Goal: Task Accomplishment & Management: Complete application form

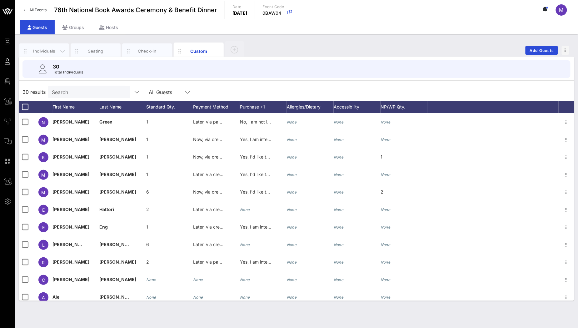
click at [41, 47] on div "Individuals" at bounding box center [44, 51] width 50 height 16
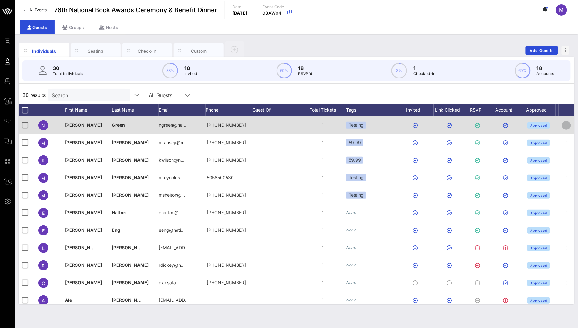
click at [563, 127] on icon "button" at bounding box center [567, 126] width 8 height 8
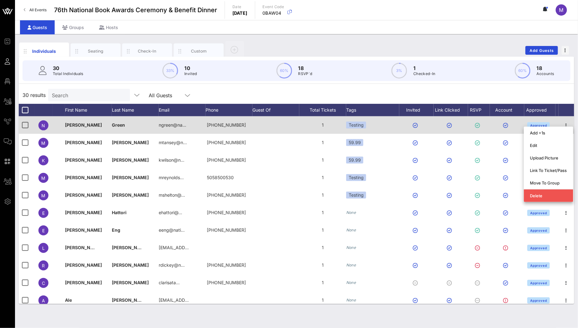
drag, startPoint x: 433, startPoint y: 127, endPoint x: 417, endPoint y: 128, distance: 16.0
click at [433, 127] on div "N [PERSON_NAME] ngreen@na… [PHONE_NUMBER] 1 Testing Approved" at bounding box center [297, 125] width 556 height 18
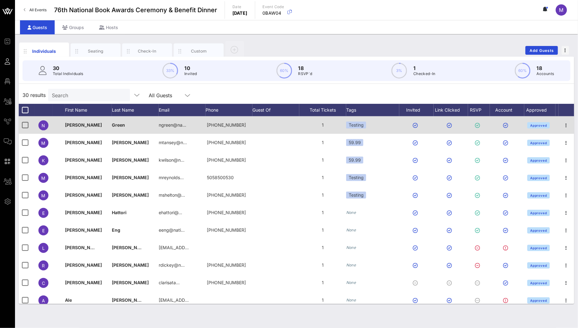
drag, startPoint x: 116, startPoint y: 125, endPoint x: 104, endPoint y: 126, distance: 12.3
click at [116, 125] on span "Green" at bounding box center [118, 124] width 13 height 5
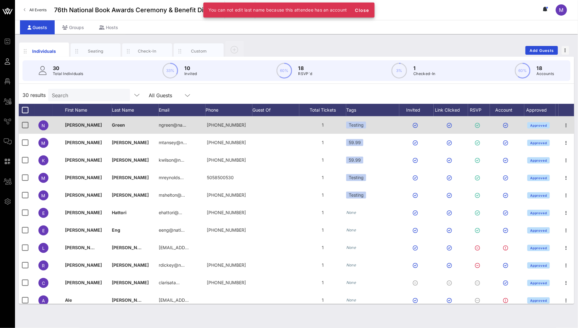
click at [74, 126] on span "[PERSON_NAME]" at bounding box center [83, 124] width 37 height 5
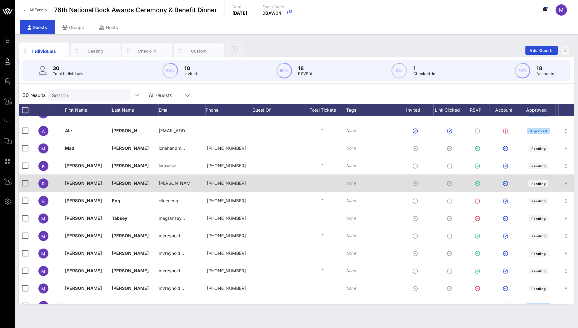
scroll to position [168, 0]
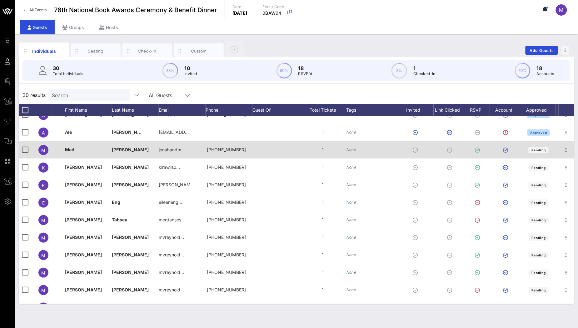
click at [119, 151] on span "Shelton" at bounding box center [130, 149] width 37 height 5
click at [565, 148] on icon "button" at bounding box center [567, 150] width 8 height 8
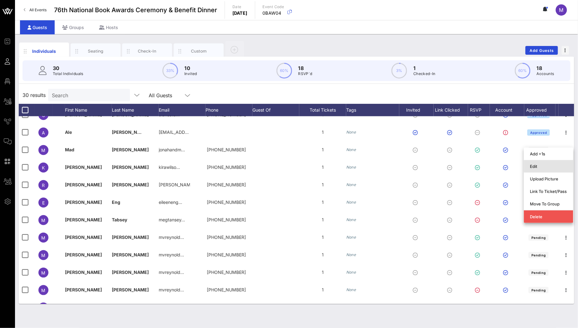
click at [533, 164] on div "Edit" at bounding box center [548, 166] width 37 height 5
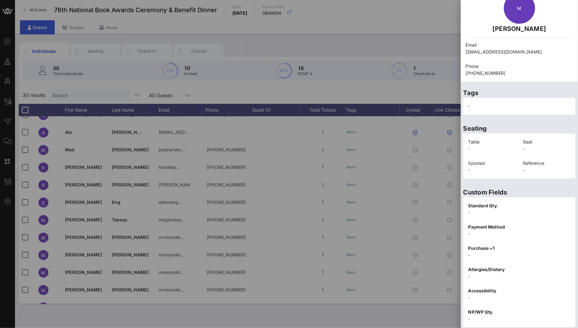
scroll to position [52, 0]
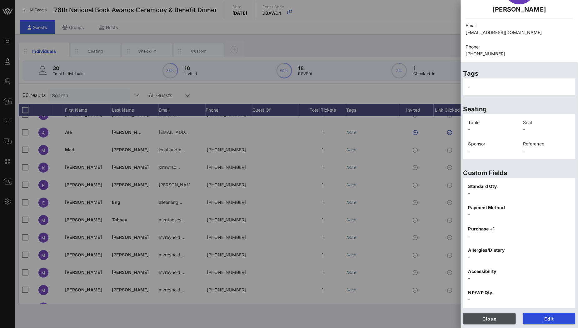
click at [493, 316] on span "Close" at bounding box center [490, 318] width 43 height 5
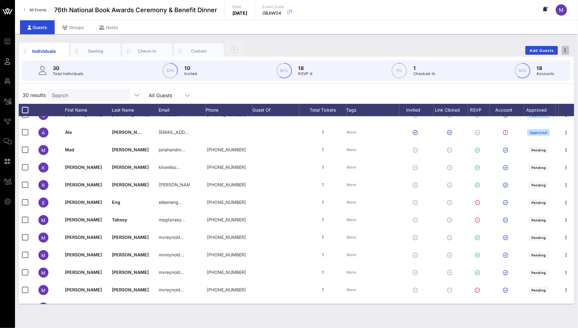
click at [569, 47] on button "button" at bounding box center [566, 50] width 8 height 9
click at [464, 39] on div "Individuals Seating Check-In Custom Add Guests 30 Total Individuals 33% 10 Invi…" at bounding box center [296, 181] width 563 height 294
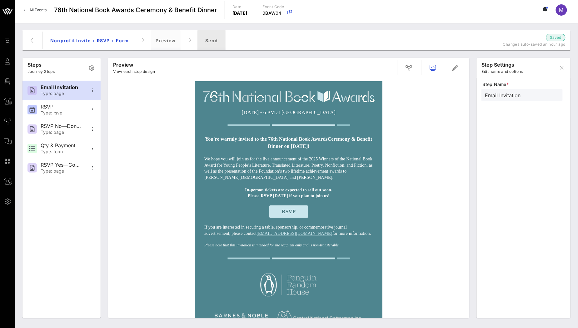
click at [219, 40] on div "Send" at bounding box center [212, 40] width 28 height 20
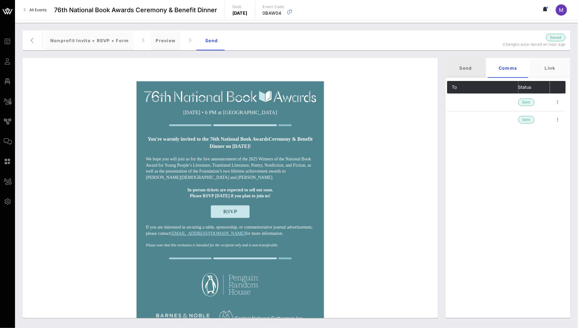
click at [468, 70] on div "Send" at bounding box center [466, 68] width 41 height 20
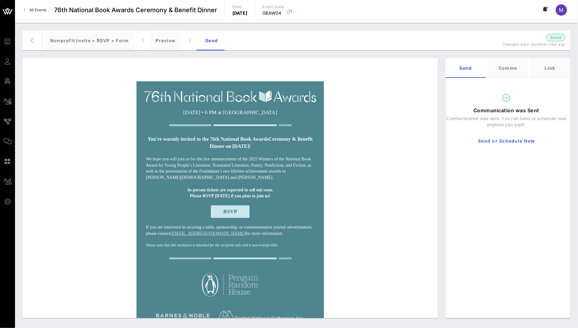
drag, startPoint x: 106, startPoint y: 27, endPoint x: 109, endPoint y: 31, distance: 5.2
click at [106, 27] on div "Steps Journey Steps Email Invitation Type: page RSVP Type: rsvp RSVP No—Donatio…" at bounding box center [296, 175] width 563 height 305
click at [107, 35] on div "Nonprofit Invite + RSVP + Form" at bounding box center [89, 40] width 89 height 20
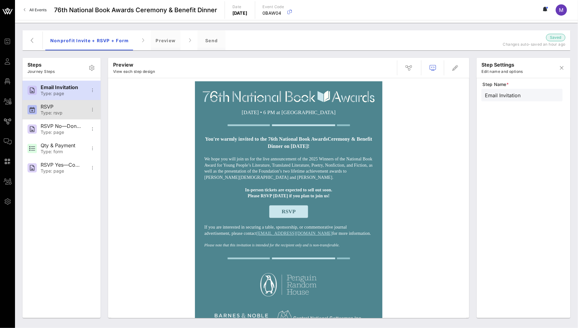
click at [62, 103] on div "RSVP Type: rsvp" at bounding box center [61, 109] width 41 height 19
type input "RSVP"
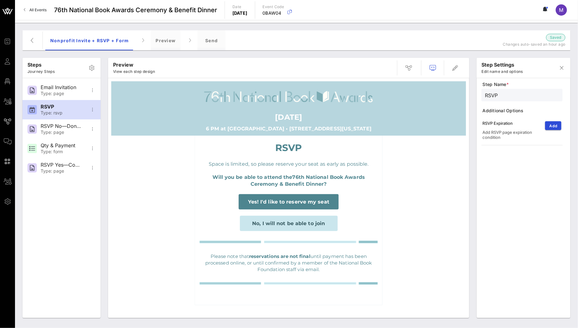
click at [61, 71] on div "Steps Journey Steps" at bounding box center [62, 68] width 78 height 20
click at [39, 39] on span "button" at bounding box center [32, 41] width 15 height 8
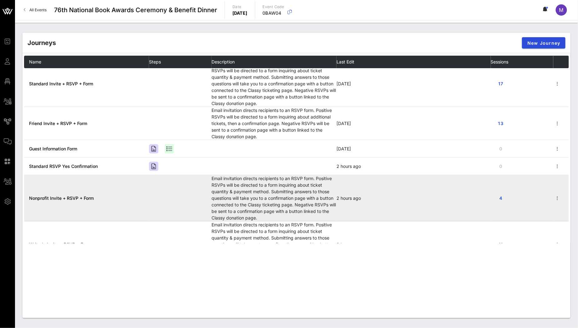
scroll to position [20, 0]
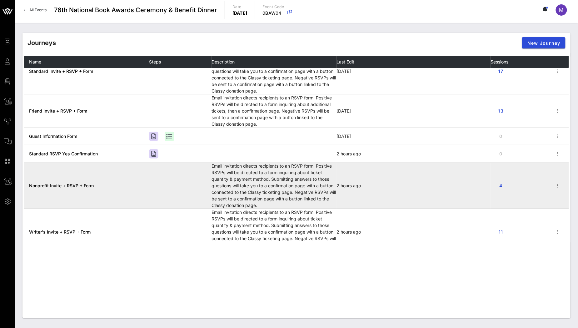
click at [78, 184] on span "Nonprofit Invite + RSVP + Form" at bounding box center [61, 185] width 65 height 5
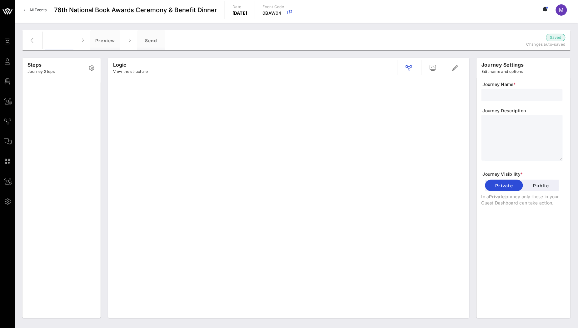
type input "Nonprofit Invite + RSVP + Form"
type textarea "**********"
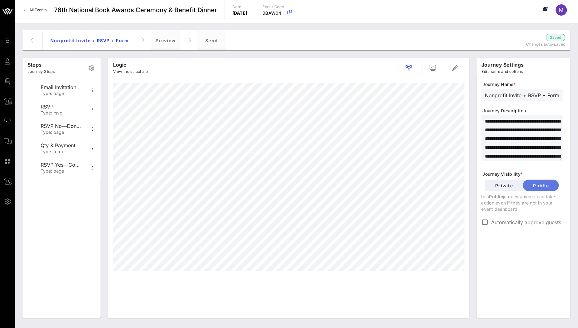
click at [550, 185] on span "Public" at bounding box center [541, 185] width 26 height 5
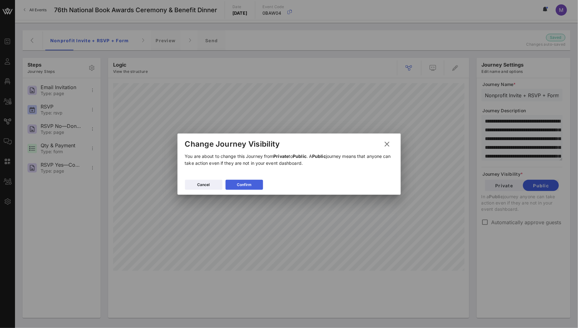
click at [244, 184] on icon at bounding box center [244, 184] width 5 height 5
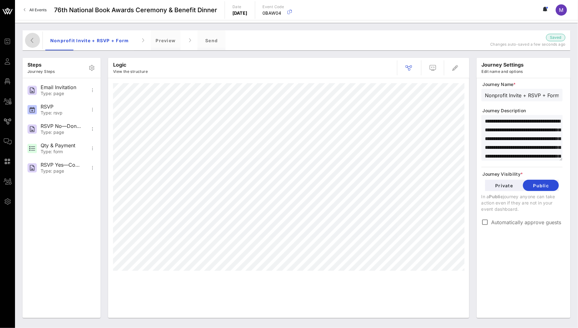
click at [36, 39] on icon "button" at bounding box center [33, 41] width 8 height 8
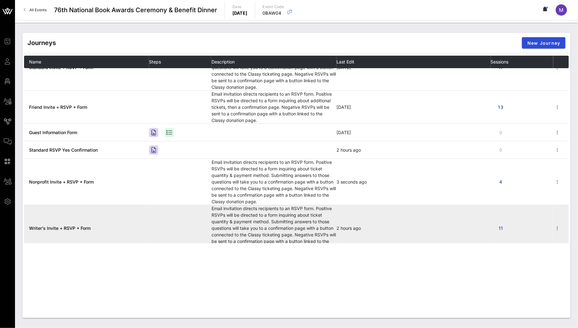
scroll to position [32, 0]
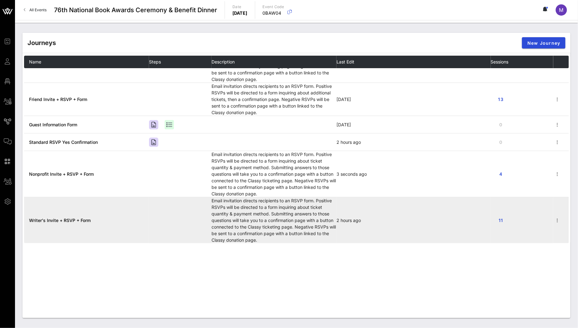
click at [78, 218] on span "Writer's Invite + RSVP + Form" at bounding box center [60, 220] width 62 height 5
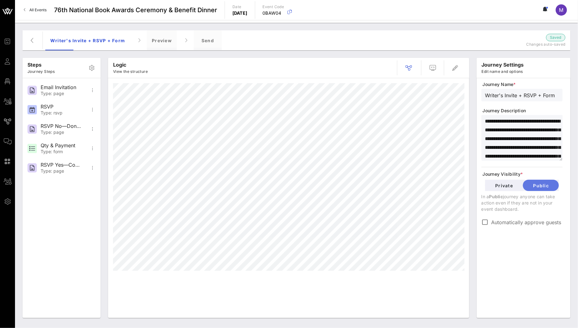
click at [542, 184] on span "Public" at bounding box center [541, 185] width 26 height 5
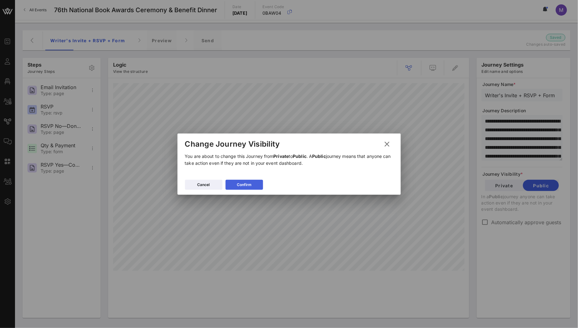
click at [249, 182] on div "Confirm" at bounding box center [244, 185] width 15 height 6
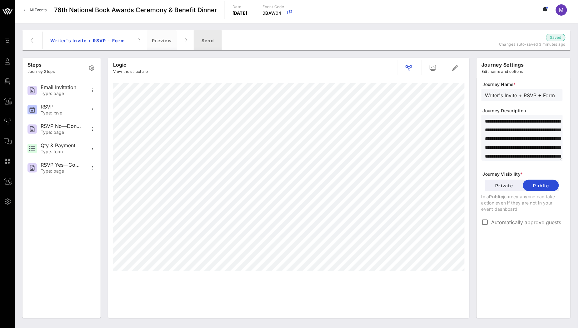
click at [215, 38] on div "Send" at bounding box center [208, 40] width 28 height 20
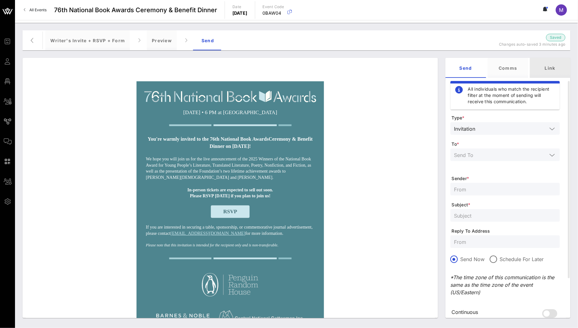
click at [545, 71] on div "Link" at bounding box center [550, 68] width 41 height 20
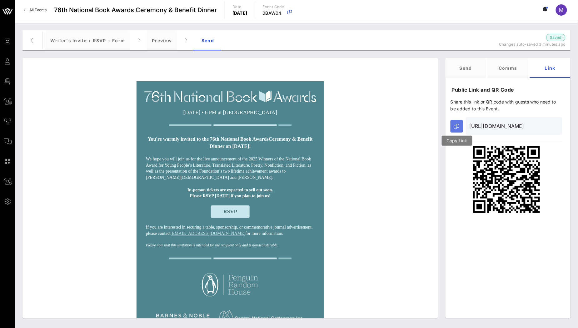
click at [457, 122] on button "button" at bounding box center [457, 126] width 13 height 13
click at [456, 124] on icon "button" at bounding box center [456, 126] width 5 height 5
click at [33, 38] on icon "button" at bounding box center [33, 41] width 8 height 8
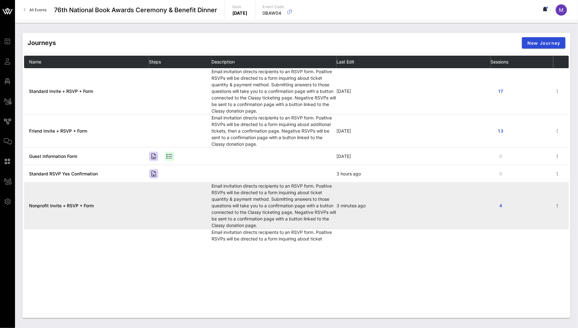
click at [66, 203] on span "Nonprofit Invite + RSVP + Form" at bounding box center [61, 205] width 65 height 5
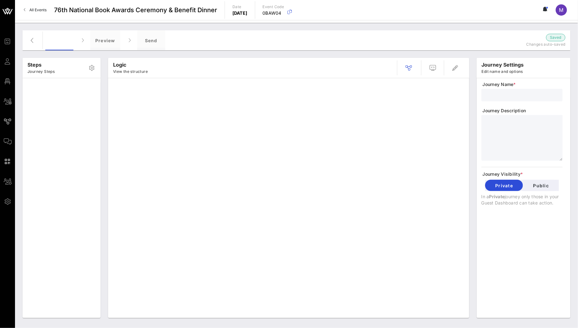
type input "Nonprofit Invite + RSVP + Form"
type textarea "**********"
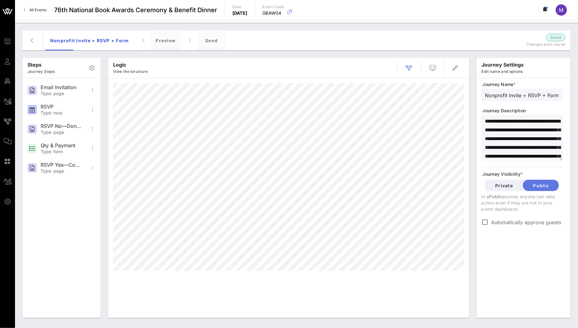
click at [554, 186] on span "Public" at bounding box center [541, 185] width 26 height 5
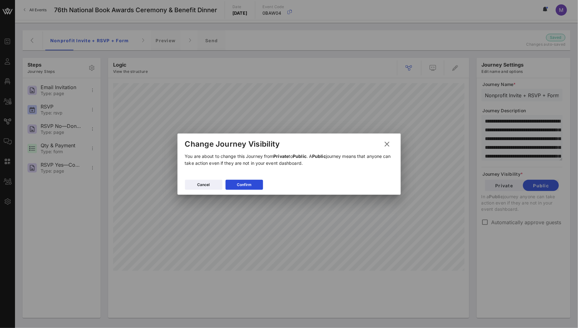
click at [388, 145] on icon at bounding box center [387, 144] width 9 height 9
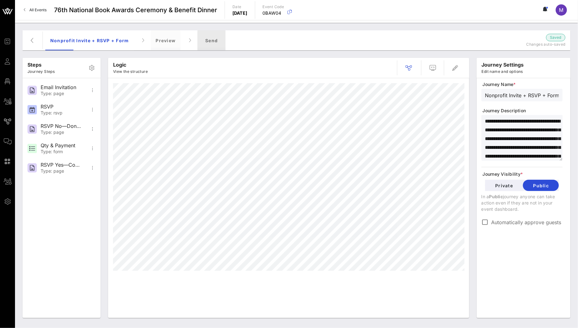
click at [214, 37] on div "Send" at bounding box center [212, 40] width 28 height 20
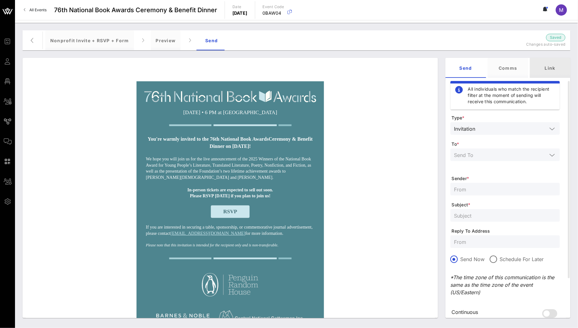
click at [552, 65] on div "Link" at bounding box center [550, 68] width 41 height 20
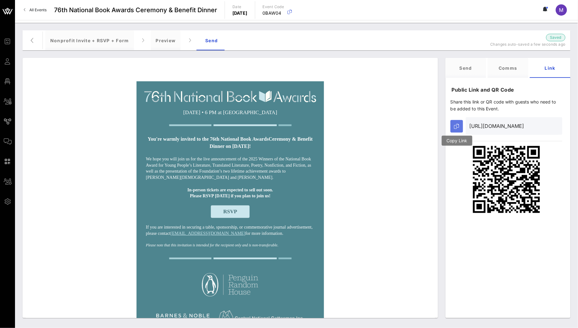
click at [456, 125] on icon "button" at bounding box center [456, 126] width 5 height 5
click at [78, 43] on div "Nonprofit Invite + RSVP + Form" at bounding box center [89, 40] width 89 height 20
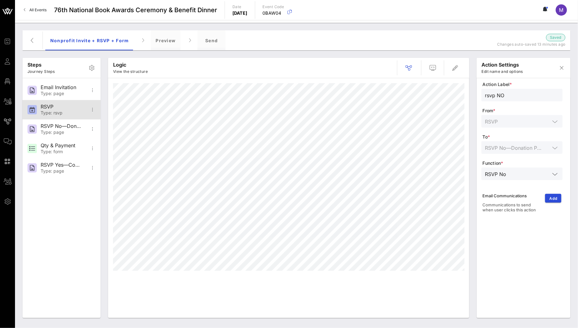
click at [62, 110] on div "Type: rsvp" at bounding box center [61, 112] width 41 height 5
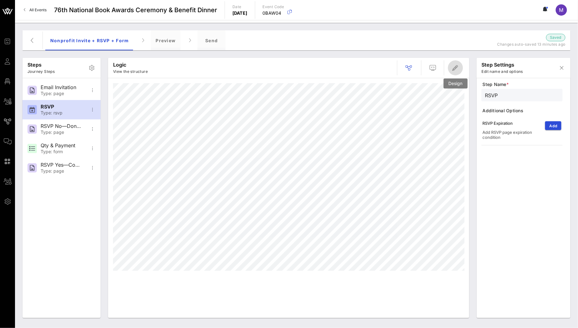
click at [455, 68] on icon "button" at bounding box center [456, 68] width 8 height 8
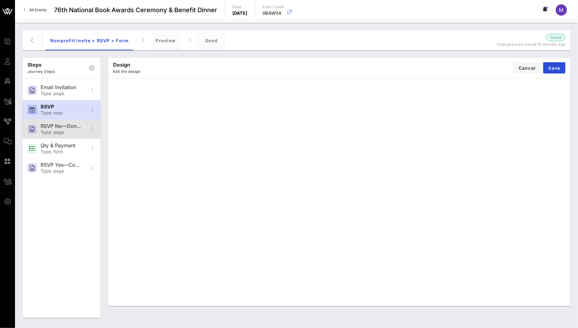
click at [57, 129] on div "RSVP No—Donation Page" at bounding box center [61, 126] width 41 height 6
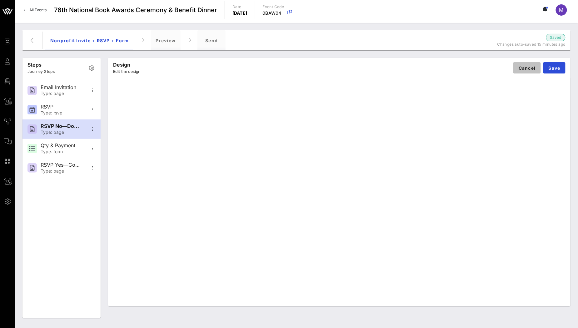
click at [526, 67] on span "Cancel" at bounding box center [528, 67] width 18 height 5
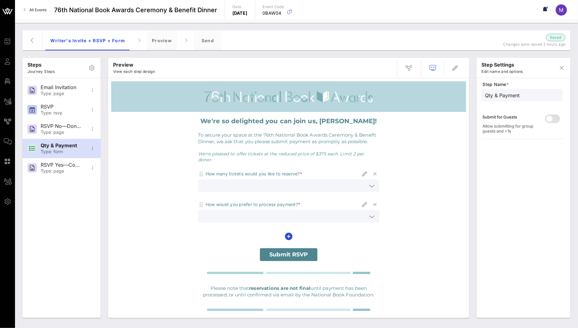
click at [59, 63] on div "Steps Journey Steps" at bounding box center [62, 68] width 78 height 20
click at [404, 68] on span "button" at bounding box center [408, 68] width 15 height 8
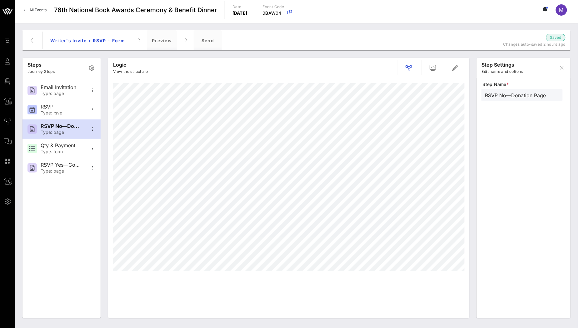
type input "RSVP"
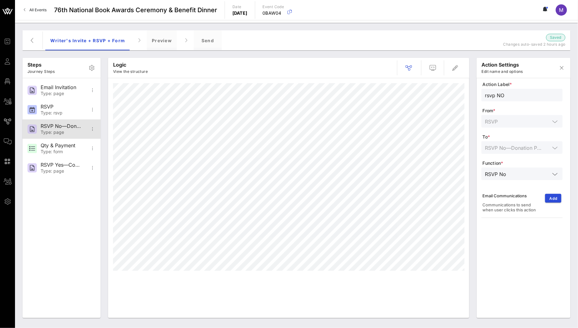
click at [63, 129] on div "RSVP No—Donation Page" at bounding box center [61, 126] width 41 height 6
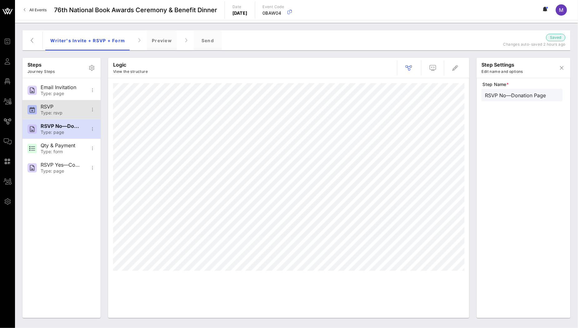
click at [60, 112] on div "Type: rsvp" at bounding box center [61, 112] width 41 height 5
type input "RSVP"
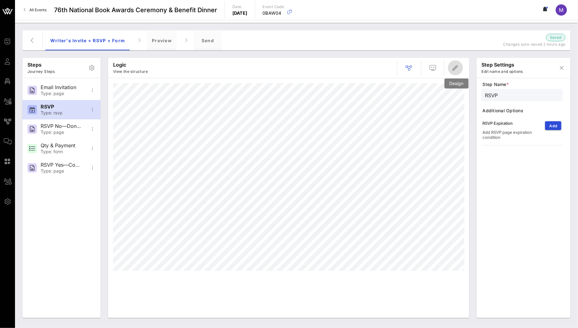
click at [458, 65] on icon "button" at bounding box center [456, 68] width 8 height 8
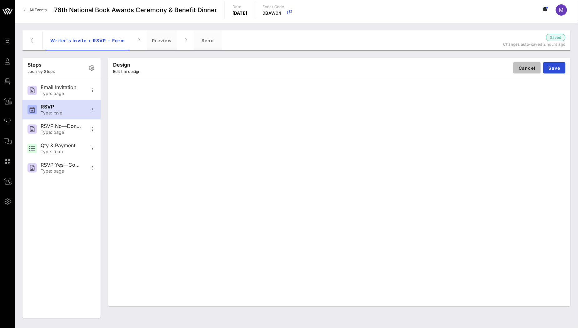
click at [524, 69] on span "Cancel" at bounding box center [528, 67] width 18 height 5
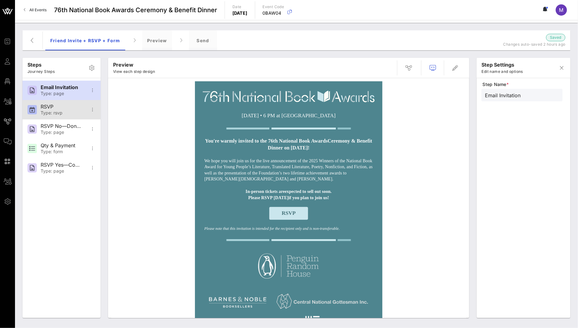
click at [68, 114] on div "Type: rsvp" at bounding box center [61, 112] width 41 height 5
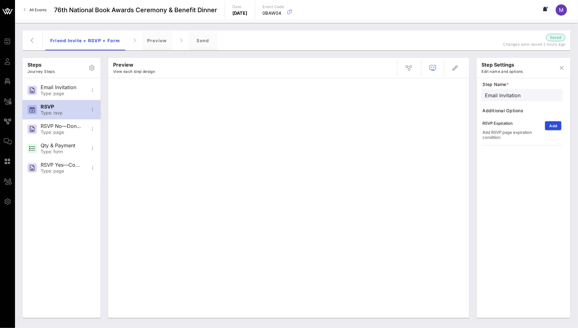
type input "RSVP"
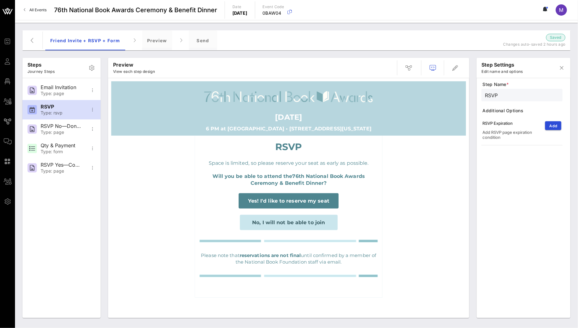
click at [345, 223] on div "No, I will not be able to join" at bounding box center [288, 222] width 181 height 15
click at [460, 70] on span "button" at bounding box center [455, 68] width 15 height 8
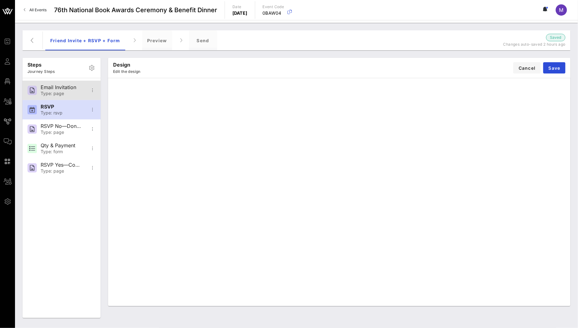
click at [60, 95] on div "Type: page" at bounding box center [61, 93] width 41 height 5
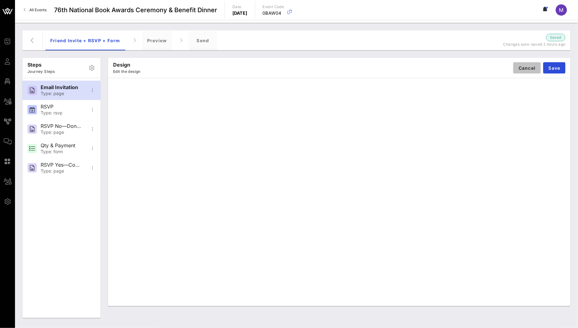
click at [521, 68] on span "Cancel" at bounding box center [528, 67] width 18 height 5
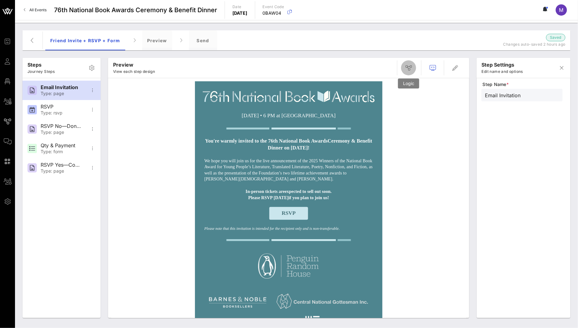
click at [411, 65] on icon "button" at bounding box center [409, 68] width 8 height 8
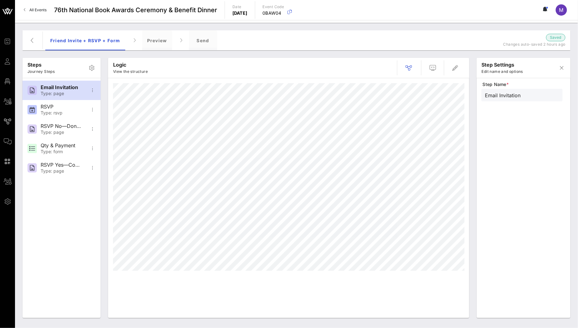
type input "RSVP"
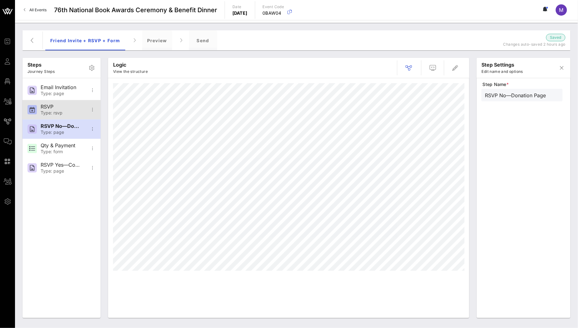
click at [66, 103] on div "RSVP Type: rsvp" at bounding box center [61, 109] width 41 height 19
type input "RSVP"
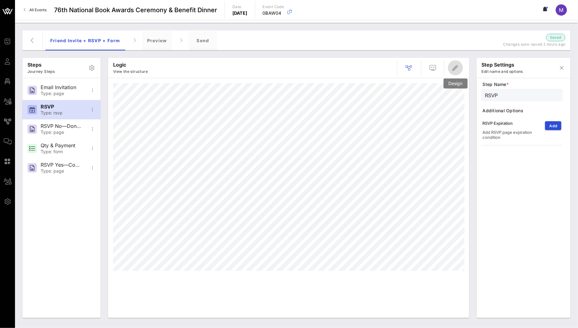
click at [450, 67] on span "button" at bounding box center [455, 68] width 15 height 8
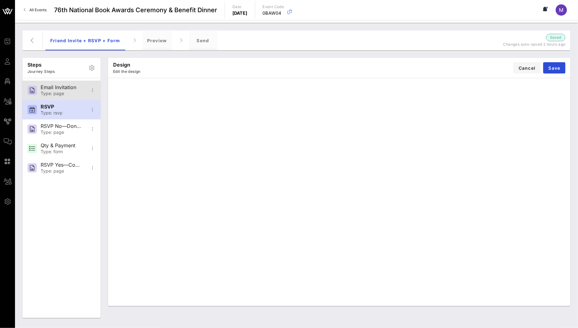
click at [64, 84] on div "Email Invitation" at bounding box center [61, 87] width 41 height 6
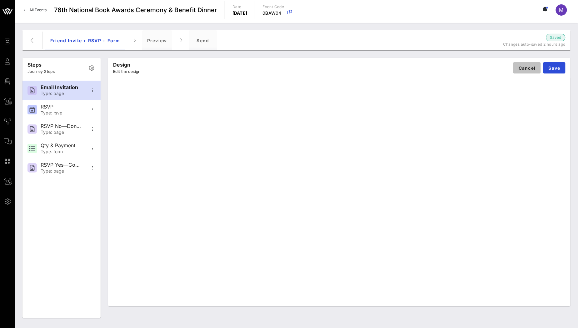
click at [528, 70] on span "Cancel" at bounding box center [528, 67] width 18 height 5
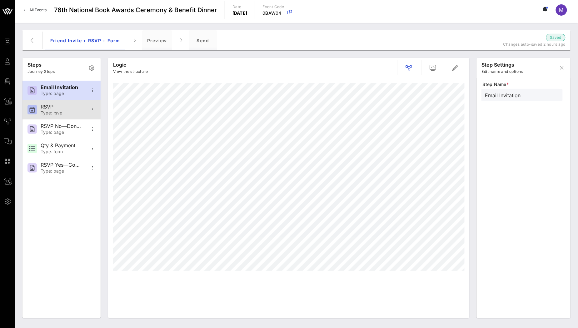
click at [53, 111] on div "Type: rsvp" at bounding box center [61, 112] width 41 height 5
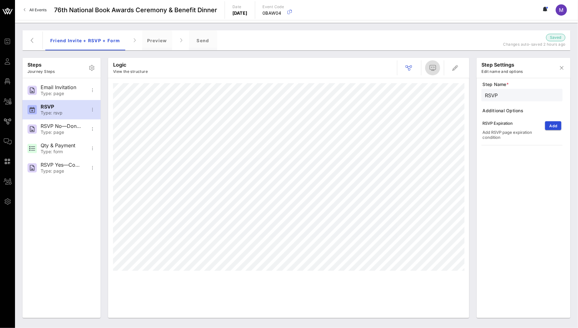
click at [429, 72] on button "button" at bounding box center [432, 67] width 15 height 15
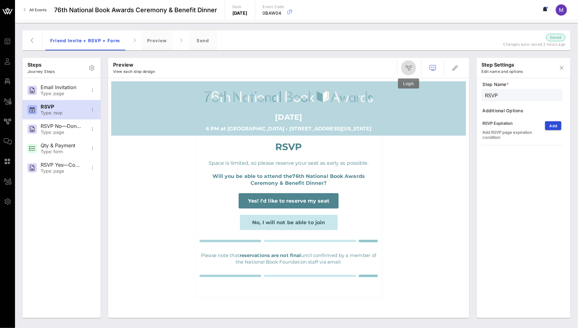
click at [415, 64] on span "button" at bounding box center [408, 68] width 15 height 8
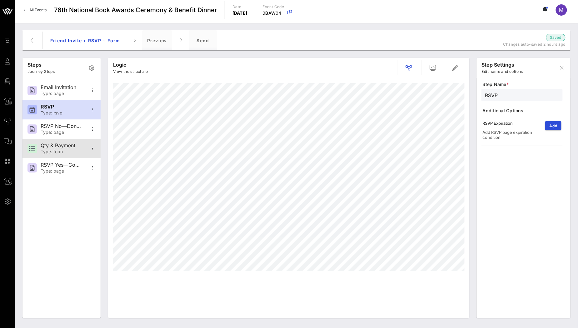
click at [61, 141] on div "Qty & Payment Type: form" at bounding box center [61, 148] width 41 height 19
type input "Qty & Payment"
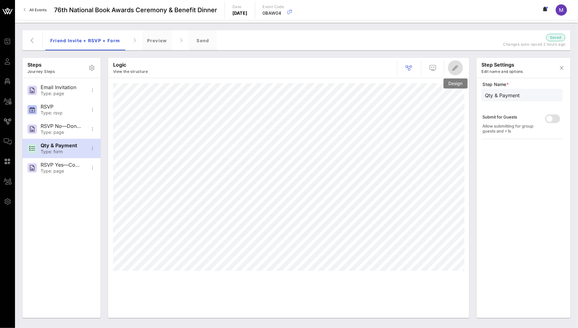
click at [454, 70] on icon "button" at bounding box center [456, 68] width 8 height 8
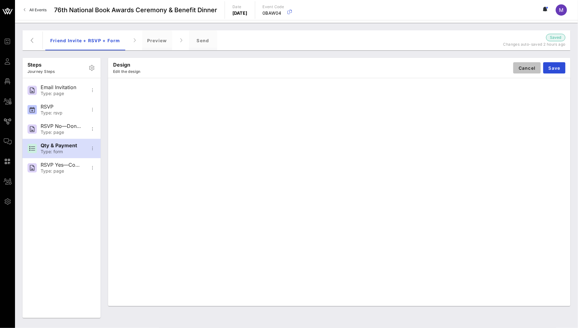
click at [521, 72] on button "Cancel" at bounding box center [528, 67] width 28 height 11
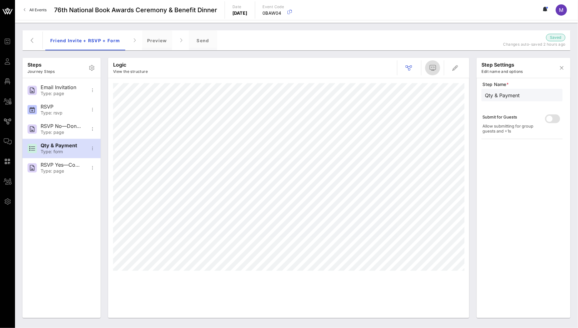
click at [433, 67] on icon "button" at bounding box center [433, 68] width 8 height 8
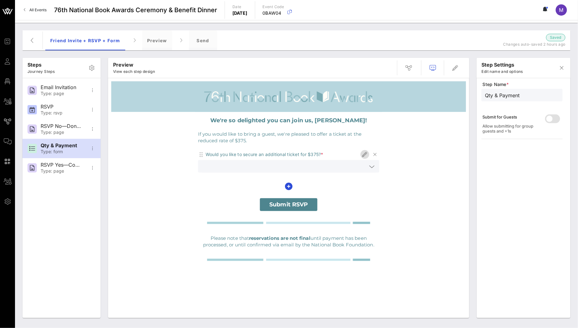
click at [365, 155] on icon "button" at bounding box center [365, 155] width 8 height 8
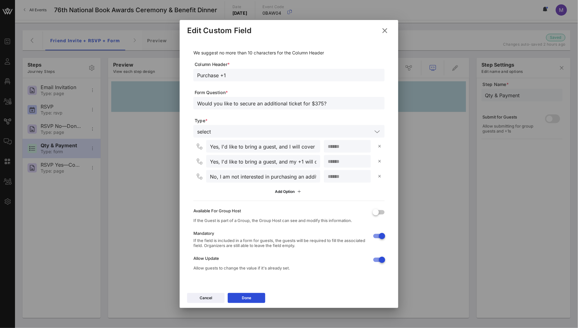
click at [253, 150] on div "Yes, I'd like to bring a guest, and I will cover the cost myself. Please contac…" at bounding box center [263, 146] width 107 height 13
click at [244, 146] on input "Yes, I'd like to bring a guest, and I will cover the cost myself. Please contac…" at bounding box center [263, 146] width 107 height 8
click at [211, 147] on input "Yes, I'd like to bring a guest, and I will cover the cost myself. Please contac…" at bounding box center [263, 146] width 107 height 8
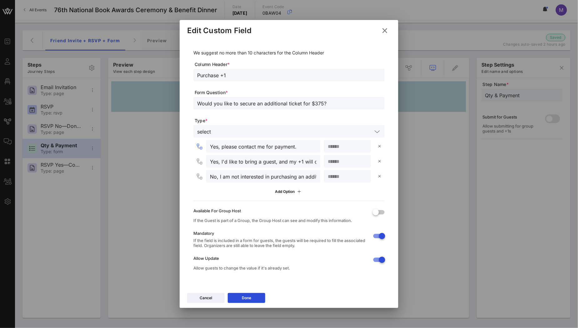
type input "Yes, please contact me for payment."
click at [222, 161] on input "Yes, I'd like to bring a guest, and my +1 will cover the cost directly. Please …" at bounding box center [263, 161] width 107 height 8
click at [289, 162] on input "Yes, I'd like to bring a guest, and my +1 will cover the cost directly. Please …" at bounding box center [263, 161] width 107 height 8
click at [302, 162] on input "Yes, my +1 will cover the cost directly. Please email me to request their conta…" at bounding box center [263, 161] width 107 height 8
click at [222, 162] on input "Yes, my +1 will cover the cost directly. Please email me to request their conta…" at bounding box center [263, 161] width 107 height 8
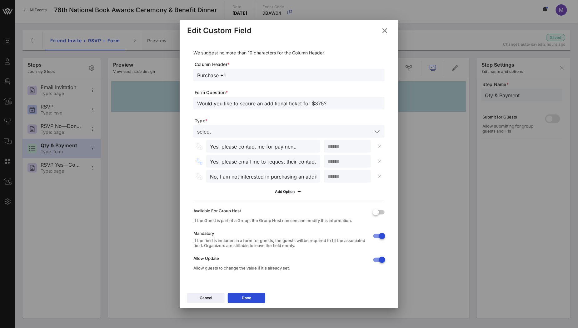
drag, startPoint x: 243, startPoint y: 162, endPoint x: 236, endPoint y: 162, distance: 6.6
click at [243, 161] on input "Yes, please email me to request their contact details." at bounding box center [263, 161] width 107 height 8
click at [239, 162] on input "Yes, please email me to request their contact details." at bounding box center [263, 161] width 107 height 8
click at [305, 163] on input "Yes, please email me to request their contact details." at bounding box center [263, 161] width 107 height 8
click at [290, 163] on input "Yes, please email me to request their contact details." at bounding box center [263, 161] width 107 height 8
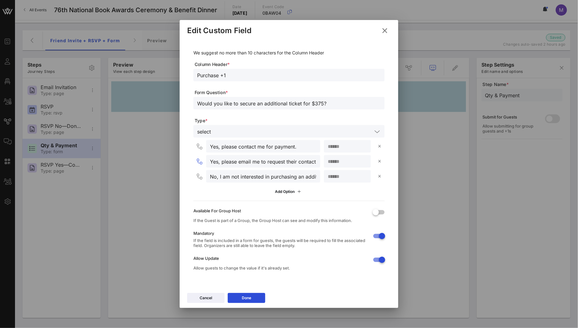
click at [290, 163] on input "Yes, please email me to request their contact details." at bounding box center [263, 161] width 107 height 8
click at [238, 161] on input "Yes, please email me to request their contact details." at bounding box center [263, 161] width 107 height 8
click at [224, 164] on input "Yes, please email me to request their contact details." at bounding box center [263, 161] width 107 height 8
click at [252, 163] on input "Yes, please email me to request their contact details." at bounding box center [263, 161] width 107 height 8
click at [222, 163] on input "Yes, please email me to request their contact details." at bounding box center [263, 161] width 107 height 8
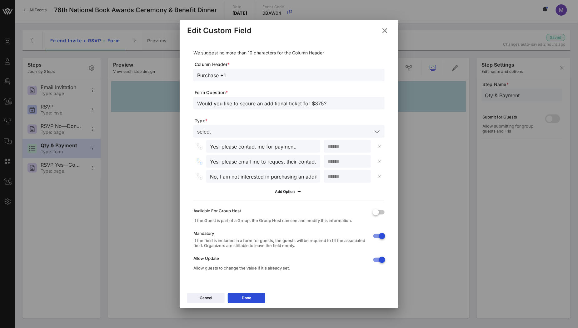
type input "Yes, please email me to request their contact details."
click at [221, 177] on input "No, I am not interested in purchasing an additional ticket." at bounding box center [263, 176] width 107 height 8
click at [287, 176] on input "No, I am not interested in purchasing an additional ticket." at bounding box center [263, 176] width 107 height 8
click at [265, 176] on input "No, I am not interested in purchasing an additional ticket." at bounding box center [263, 176] width 107 height 8
click at [282, 177] on input "No, I am not interested in purchasing an additional ticket." at bounding box center [263, 176] width 107 height 8
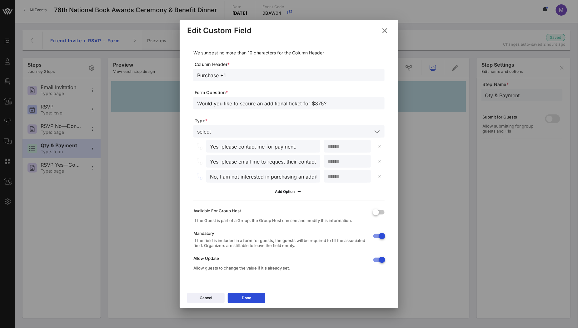
click at [281, 177] on input "No, I am not interested in purchasing an additional ticket." at bounding box center [263, 176] width 107 height 8
click at [296, 176] on input "No, I am not interested in an additional ticket." at bounding box center [263, 176] width 107 height 8
click at [251, 178] on input "No, I am not interested in an additional ticket." at bounding box center [263, 176] width 107 height 8
drag, startPoint x: 228, startPoint y: 177, endPoint x: 258, endPoint y: 177, distance: 30.0
click at [228, 177] on input "No, I am not interested in an additional ticket." at bounding box center [263, 176] width 107 height 8
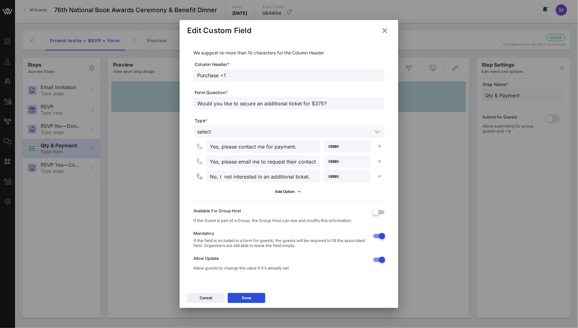
type input "No, I not interested in an additional ticket."
click at [375, 140] on button at bounding box center [380, 146] width 10 height 13
type input "Yes, please email me to request their contact details."
type input "No, I not interested in an additional ticket."
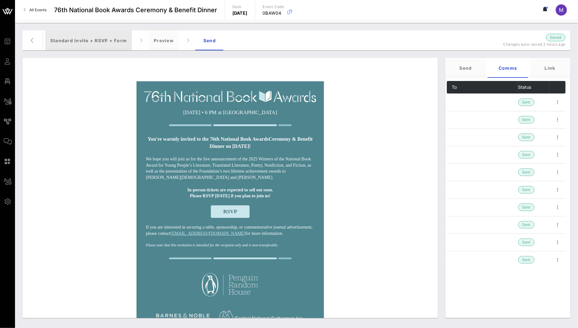
click at [78, 42] on div "Standard Invite + RSVP + Form" at bounding box center [88, 40] width 87 height 20
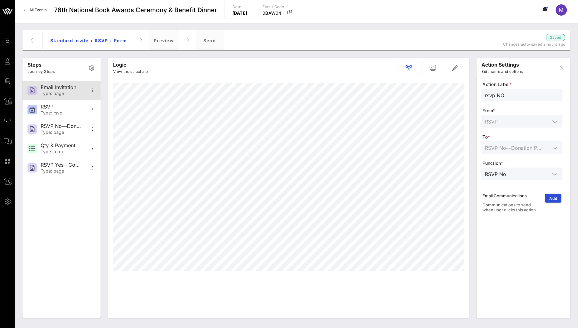
click at [65, 97] on div "Email Invitation Type: page" at bounding box center [61, 90] width 41 height 19
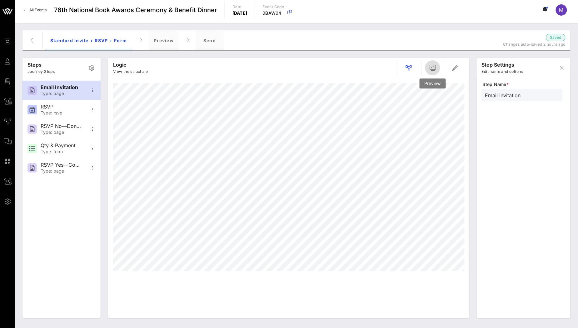
click at [434, 70] on icon "button" at bounding box center [433, 68] width 8 height 8
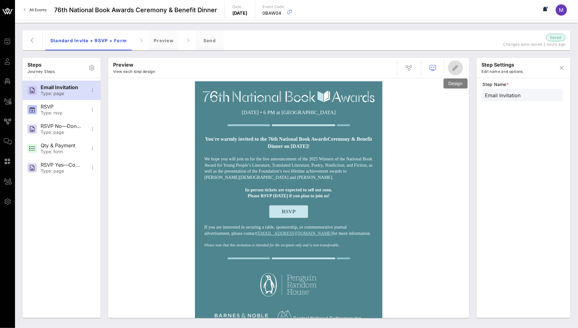
click at [458, 65] on icon "button" at bounding box center [456, 68] width 8 height 8
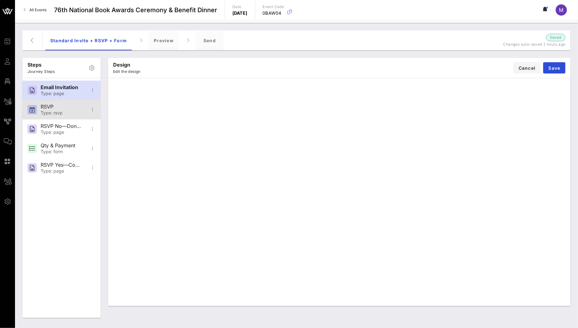
click at [59, 118] on div "RSVP Type: rsvp" at bounding box center [61, 109] width 41 height 19
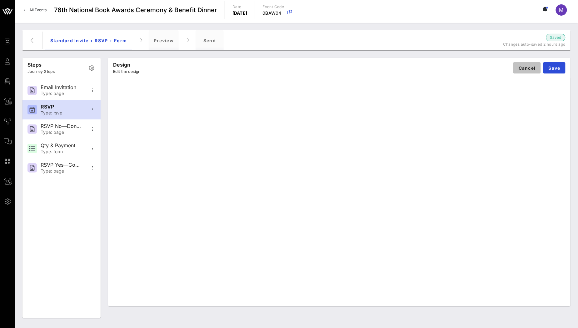
click at [515, 68] on button "Cancel" at bounding box center [528, 67] width 28 height 11
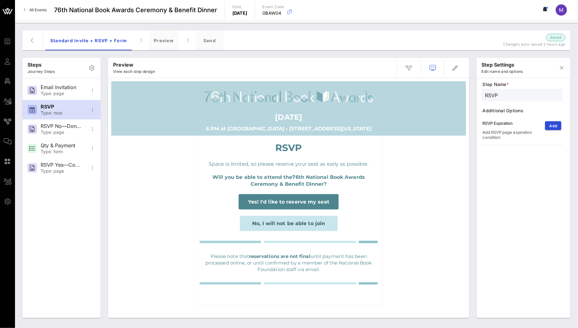
click at [58, 65] on div "Steps Journey Steps" at bounding box center [62, 68] width 78 height 20
click at [404, 71] on span "button" at bounding box center [408, 68] width 15 height 8
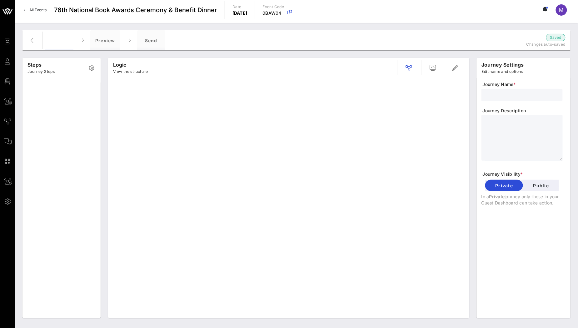
type input "Friend Invite + RSVP + Form"
type textarea "**********"
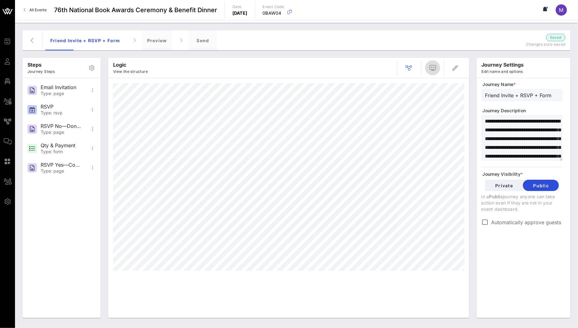
click at [432, 70] on icon "button" at bounding box center [433, 68] width 8 height 8
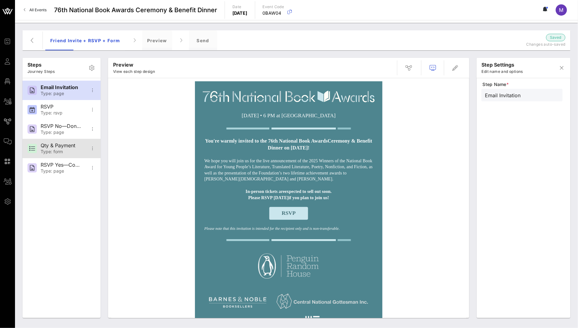
click at [61, 143] on div "Qty & Payment" at bounding box center [61, 146] width 41 height 6
type input "Qty & Payment"
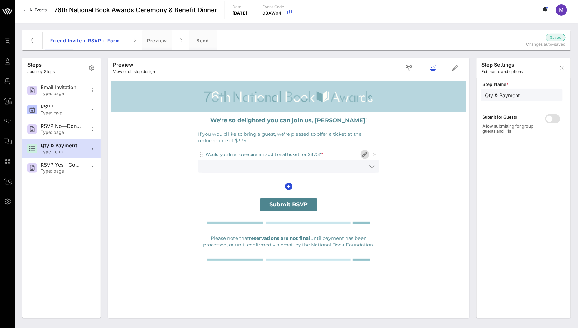
click at [363, 152] on icon "button" at bounding box center [365, 155] width 8 height 8
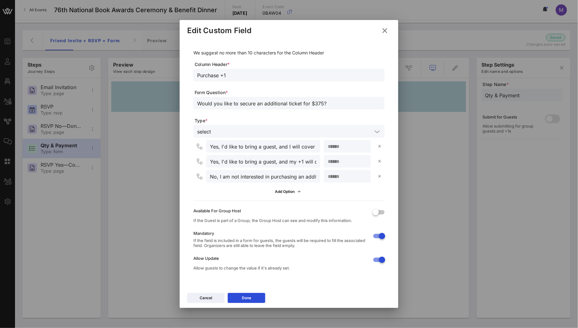
click at [265, 149] on input "Yes, I'd like to bring a guest, and I will cover the cost myself. Please contac…" at bounding box center [263, 146] width 107 height 8
click at [287, 147] on input "Yes, I'd like to bring a guest, and I will cover the cost myself. Please contac…" at bounding box center [263, 146] width 107 height 8
click at [223, 146] on input "Yes, I'd like to bring a guest, and I will cover the cost myself. Please contac…" at bounding box center [263, 146] width 107 height 8
click at [245, 146] on input "Yes, I'd like to bring a guest, and I will cover the cost myself. Please contac…" at bounding box center [263, 146] width 107 height 8
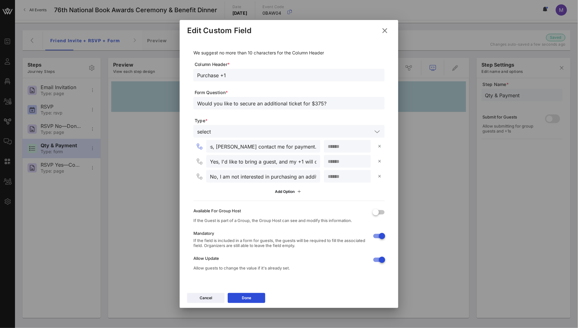
scroll to position [0, 0]
type input "Yes, please contact me for payment."
click at [239, 163] on input "Yes, I'd like to bring a guest, and my +1 will cover the cost directly. Please …" at bounding box center [263, 161] width 107 height 8
click at [222, 160] on input "Yes, I'd like to bring a guest, and my +1 will cover the cost directly. Please …" at bounding box center [263, 161] width 107 height 8
click at [290, 162] on input "Yes, I'd like to bring a guest, and my +1 will cover the cost directly. Please …" at bounding box center [263, 161] width 107 height 8
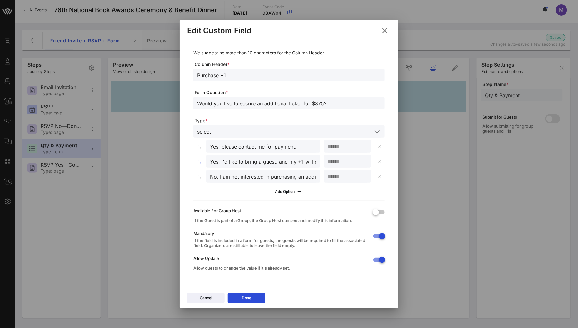
click at [294, 162] on input "Yes, I'd like to bring a guest, and my +1 will cover the cost directly. Please …" at bounding box center [263, 161] width 107 height 8
click at [305, 162] on input "Yes, I'd like to bring a guest, and my +1 will cover the cost directly. Please …" at bounding box center [263, 161] width 107 height 8
click at [219, 177] on input "No, I am not interested in purchasing an additional ticket." at bounding box center [263, 176] width 107 height 8
click at [262, 176] on input "No, I am not interested in purchasing an additional ticket." at bounding box center [263, 176] width 107 height 8
click at [228, 177] on input "No, I am not interested in purchasing an additional ticket." at bounding box center [263, 176] width 107 height 8
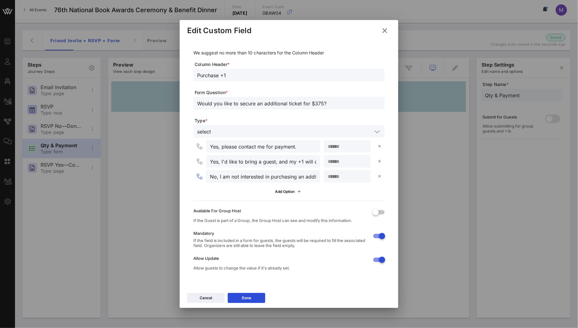
click at [228, 102] on input "Would you like to secure an additional ticket for $375?" at bounding box center [289, 103] width 184 height 8
drag, startPoint x: 233, startPoint y: 104, endPoint x: 184, endPoint y: 104, distance: 49.1
click at [184, 104] on div "We suggest no more than 10 characters for the Column Header Column Header * Pur…" at bounding box center [289, 164] width 219 height 250
click at [264, 104] on input "Are you interested in secure an additional ticket for $375?" at bounding box center [289, 103] width 184 height 8
type input "Are you interested in securing an additional ticket for $375?"
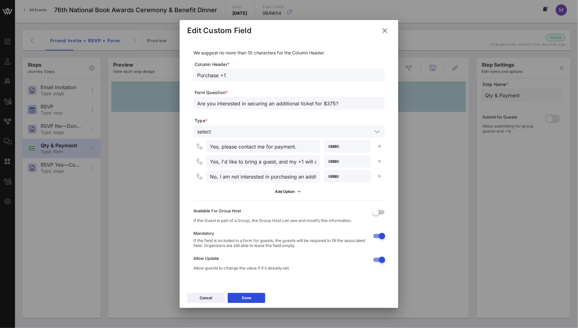
click at [245, 162] on input "Yes, I'd like to bring a guest, and my +1 will cover the cost directly. Please …" at bounding box center [263, 161] width 107 height 8
click at [223, 161] on input "Yes, I'd like to bring a guest, and my +1 will cover the cost directly. Please …" at bounding box center [263, 161] width 107 height 8
click at [222, 161] on input "Yes, I'd like to bring a guest, and my +1 will cover the cost directly. Please …" at bounding box center [263, 161] width 107 height 8
click at [285, 162] on input "Yes, I'd like to bring a guest, and my +1 will cover the cost directly. Please …" at bounding box center [263, 161] width 107 height 8
click at [300, 161] on input "Yes, my +1 will cover the cost directly. Please email me to request their conta…" at bounding box center [263, 161] width 107 height 8
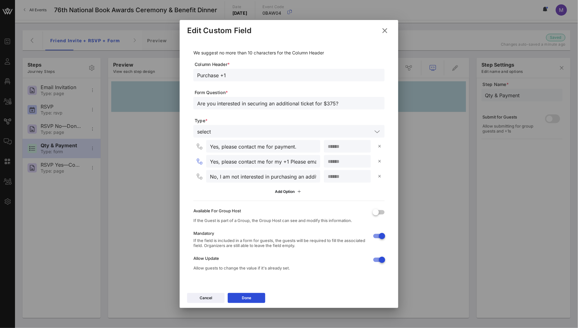
click at [223, 161] on input "Yes, please contact me for my +1 Please email me to request their contact detai…" at bounding box center [263, 161] width 107 height 8
click at [297, 162] on input "Yes, please contact me for my +1 Please email me to request their contact detai…" at bounding box center [263, 161] width 107 height 8
type input "Yes,"
click at [263, 177] on input "No, I am not interested in purchasing an additional ticket." at bounding box center [263, 176] width 107 height 8
click at [226, 176] on input "No, I am not interested." at bounding box center [263, 176] width 107 height 8
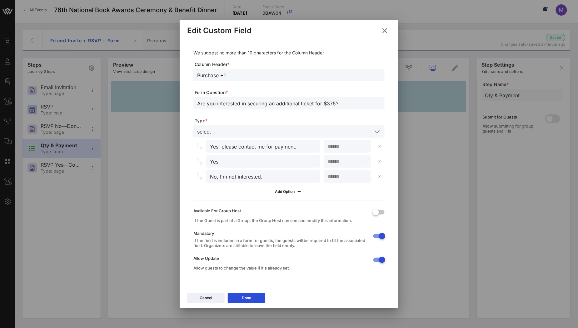
type input "No, I'm not interested."
click at [244, 162] on input "Yes," at bounding box center [263, 161] width 107 height 8
click at [276, 178] on input "No, I'm not interested." at bounding box center [263, 176] width 107 height 8
click at [257, 165] on div "Yes," at bounding box center [263, 161] width 107 height 13
type input "Yes, but my guest will cover the cost directly."
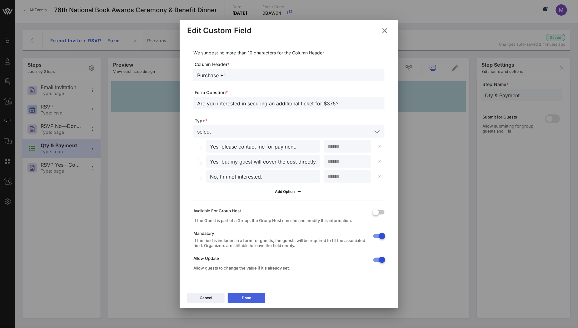
click at [252, 296] on button "Done" at bounding box center [247, 298] width 38 height 10
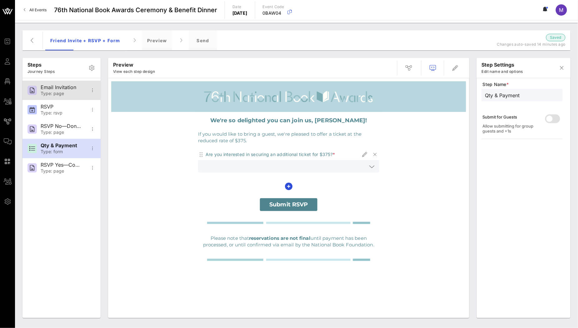
click at [64, 85] on div "Email Invitation" at bounding box center [61, 87] width 41 height 6
type input "Email Invitation"
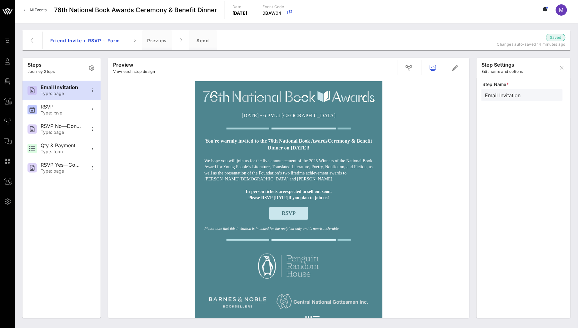
click at [337, 160] on p "We hope you will join us for the live announcement of the 2025 Winners of the N…" at bounding box center [288, 170] width 169 height 24
click at [337, 144] on p "You're warmly invited to the 76th National Book Awards Ceremony & Benefit Dinne…" at bounding box center [288, 145] width 169 height 14
drag, startPoint x: 353, startPoint y: 148, endPoint x: 208, endPoint y: 138, distance: 145.8
click at [208, 138] on p "You're warmly invited to the 76th National Book Awards Ceremony & Benefit Dinne…" at bounding box center [288, 145] width 169 height 14
copy p "You're warmly invited to the 76th National Book Awards Ceremony & Benefit Dinne…"
